Goal: Task Accomplishment & Management: Manage account settings

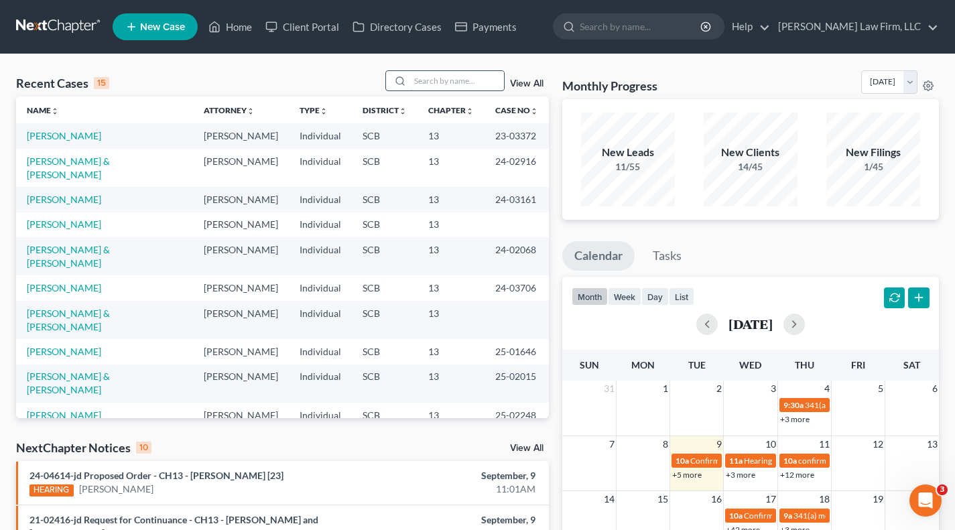
click at [441, 88] on input "search" at bounding box center [457, 80] width 94 height 19
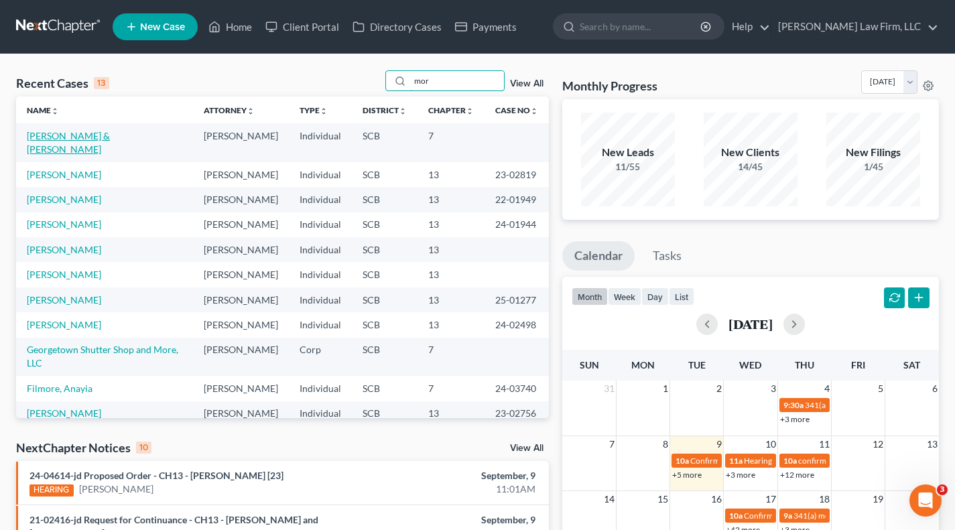
type input "mor"
click at [52, 144] on link "[PERSON_NAME] & [PERSON_NAME]" at bounding box center [68, 142] width 83 height 25
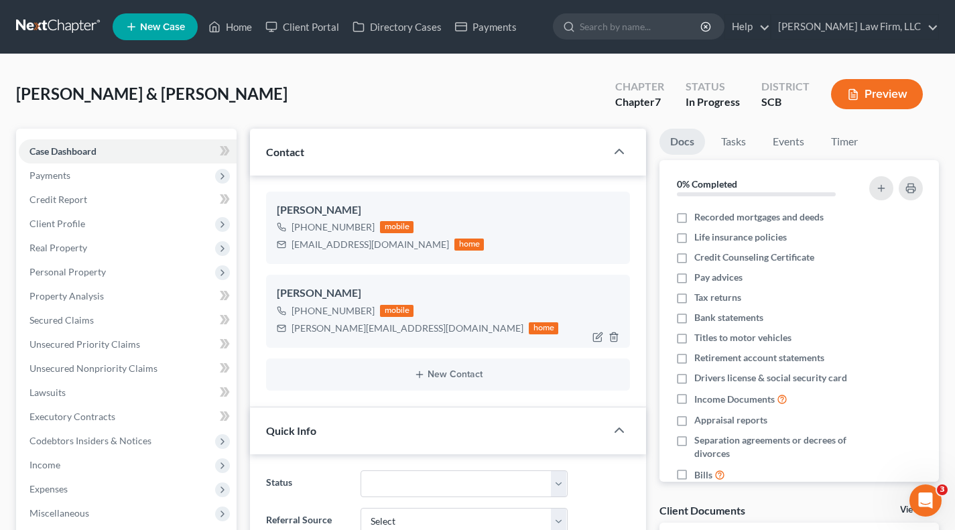
select select "0"
click at [898, 36] on link "[PERSON_NAME] Law Firm, LLC" at bounding box center [854, 27] width 167 height 24
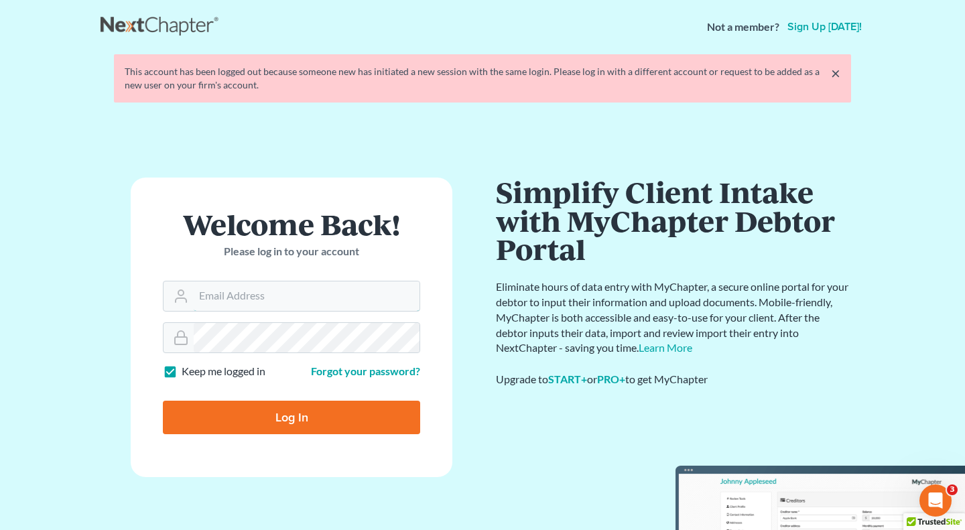
type input "msawyer@meredithlawfirm.com"
click at [292, 411] on input "Log In" at bounding box center [291, 417] width 257 height 33
type input "Thinking..."
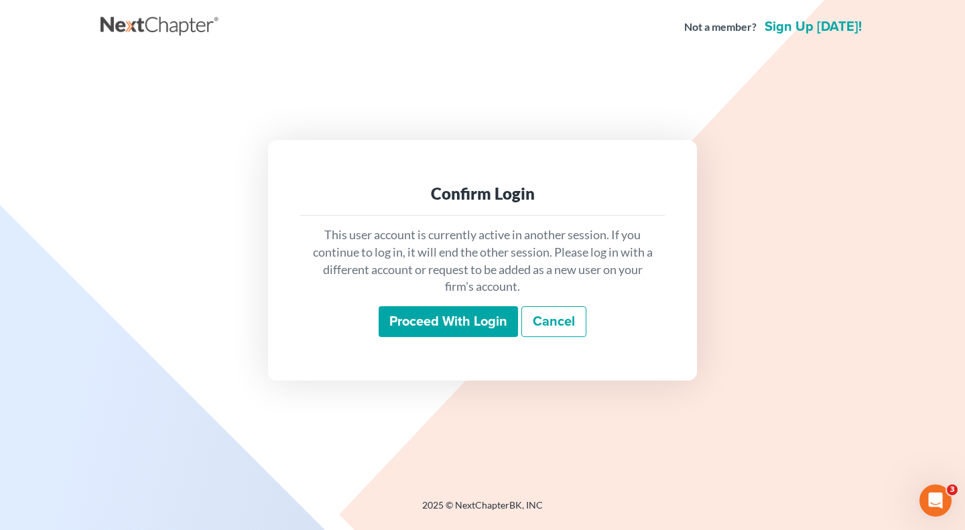
click at [430, 326] on input "Proceed with login" at bounding box center [447, 321] width 139 height 31
